Goal: Use online tool/utility: Utilize a website feature to perform a specific function

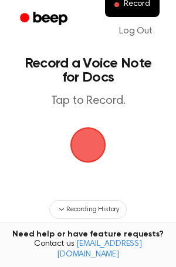
click at [86, 141] on span "button" at bounding box center [88, 145] width 36 height 36
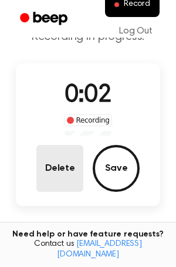
click at [56, 179] on button "Delete" at bounding box center [59, 168] width 47 height 47
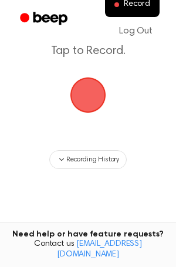
scroll to position [12, 0]
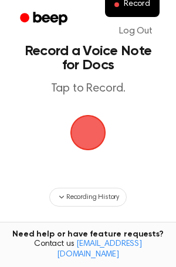
click at [86, 131] on span "button" at bounding box center [88, 133] width 36 height 36
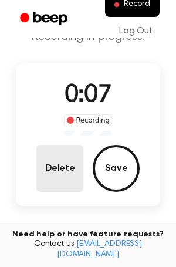
click at [59, 171] on button "Delete" at bounding box center [59, 168] width 47 height 47
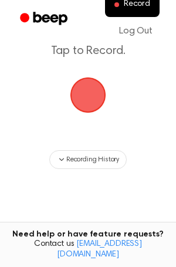
scroll to position [12, 0]
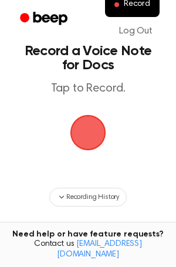
click at [84, 131] on span "button" at bounding box center [88, 133] width 36 height 36
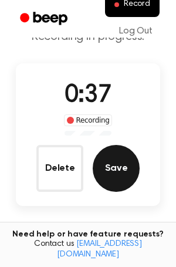
click at [109, 165] on button "Save" at bounding box center [116, 168] width 47 height 47
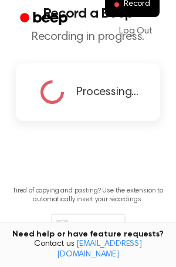
scroll to position [0, 0]
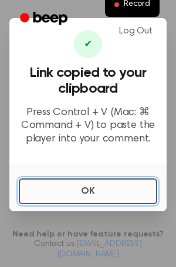
click at [91, 182] on button "OK" at bounding box center [88, 191] width 138 height 26
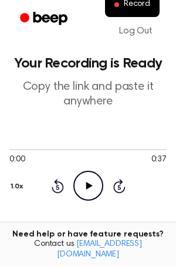
click at [86, 185] on icon "Play Audio" at bounding box center [88, 186] width 30 height 30
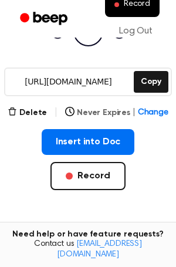
scroll to position [157, 0]
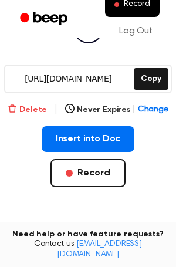
click at [28, 105] on button "Delete" at bounding box center [27, 110] width 39 height 12
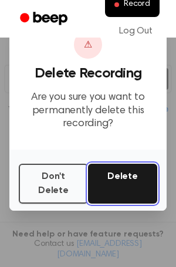
click at [134, 182] on button "Delete" at bounding box center [122, 184] width 69 height 40
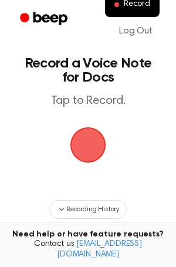
click at [86, 144] on span "button" at bounding box center [88, 144] width 33 height 33
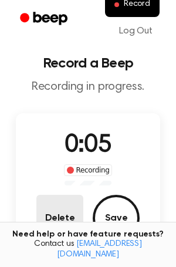
click at [62, 212] on button "Delete" at bounding box center [59, 218] width 47 height 47
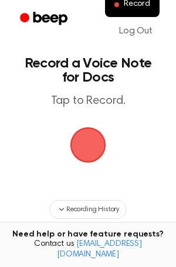
click at [94, 138] on span "button" at bounding box center [88, 145] width 38 height 38
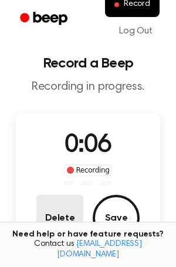
click at [65, 205] on button "Delete" at bounding box center [59, 218] width 47 height 47
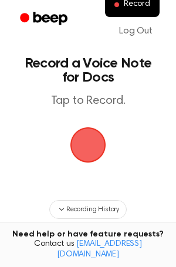
click at [87, 144] on span "button" at bounding box center [88, 145] width 36 height 36
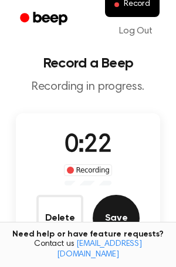
click at [117, 218] on button "Save" at bounding box center [116, 218] width 47 height 47
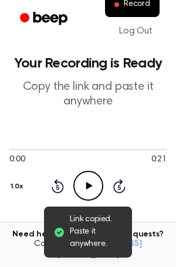
click at [82, 179] on icon "Play Audio" at bounding box center [88, 186] width 30 height 30
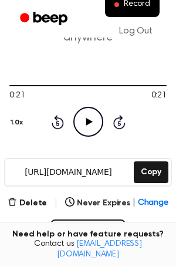
scroll to position [66, 0]
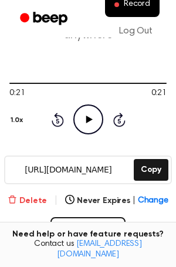
click at [34, 198] on button "Delete" at bounding box center [27, 201] width 39 height 12
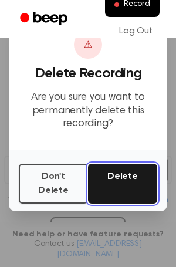
click at [147, 178] on button "Delete" at bounding box center [122, 184] width 69 height 40
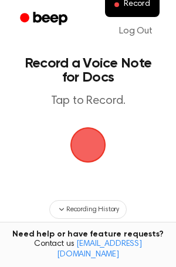
click at [91, 137] on span "button" at bounding box center [88, 145] width 36 height 36
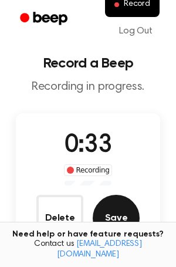
click at [117, 215] on button "Save" at bounding box center [116, 218] width 47 height 47
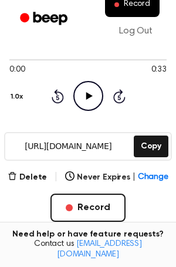
scroll to position [99, 0]
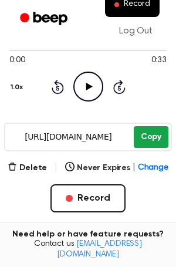
click at [154, 131] on button "Copy" at bounding box center [151, 137] width 35 height 22
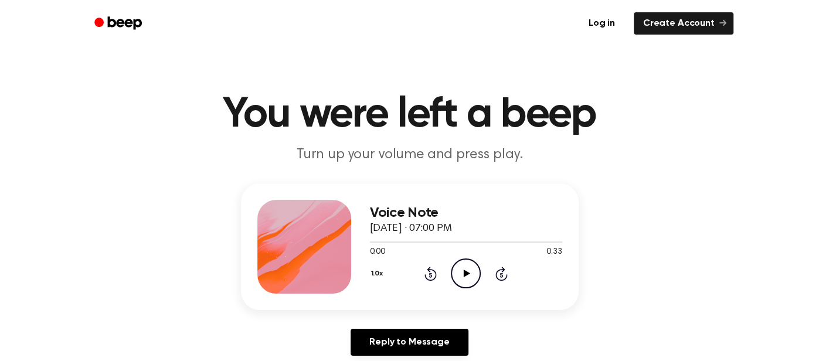
click at [466, 274] on icon at bounding box center [467, 274] width 6 height 8
